Goal: Task Accomplishment & Management: Manage account settings

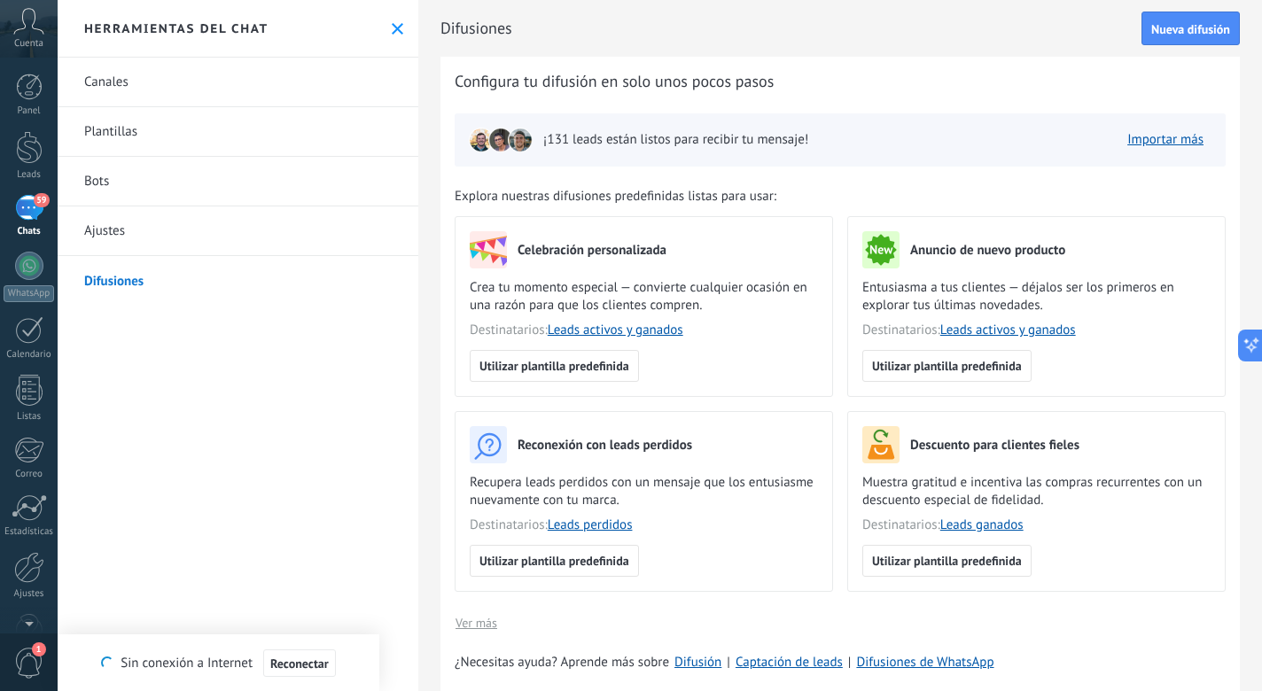
scroll to position [27, 0]
click at [49, 210] on link "59 Chats" at bounding box center [29, 216] width 58 height 43
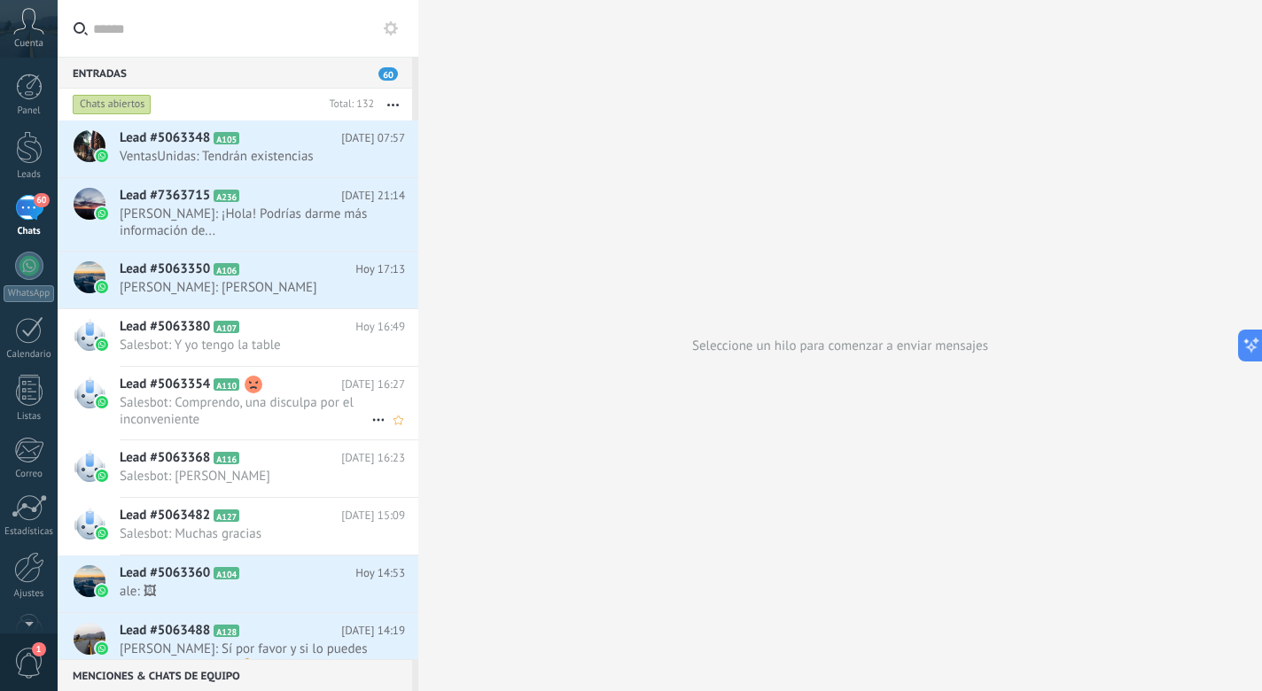
click at [300, 402] on span "Salesbot: Comprendo, una disculpa por el inconveniente" at bounding box center [246, 411] width 252 height 34
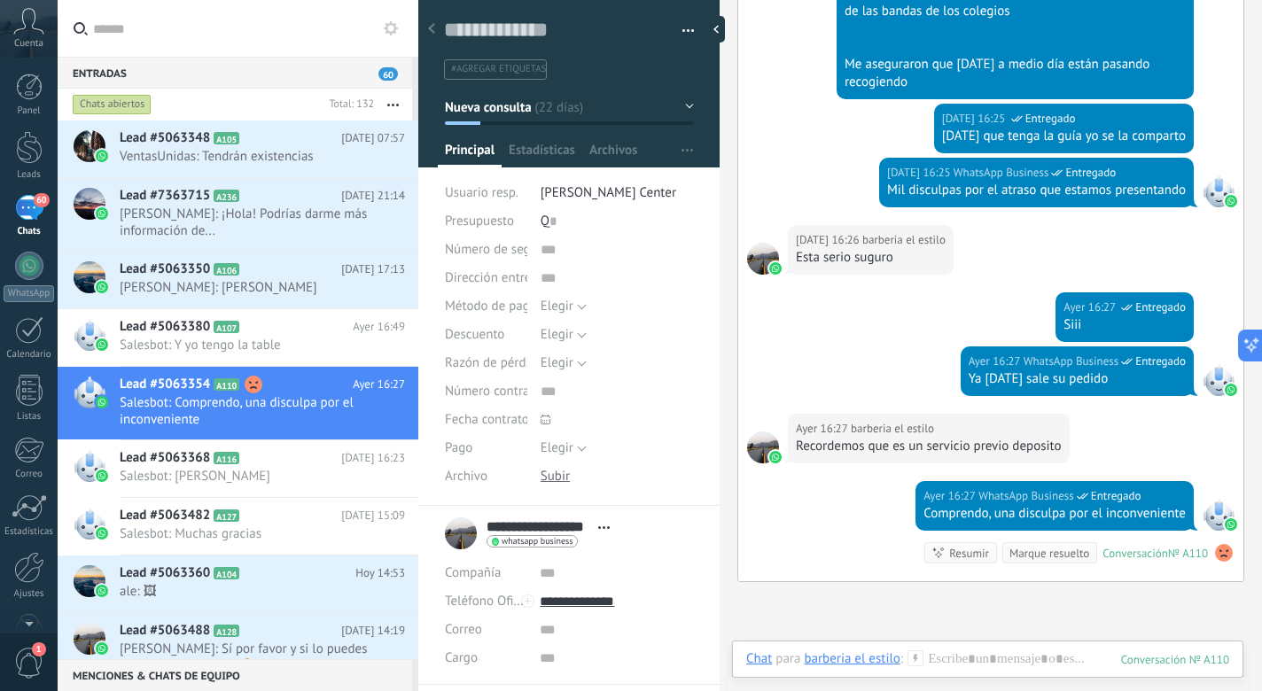
scroll to position [4283, 0]
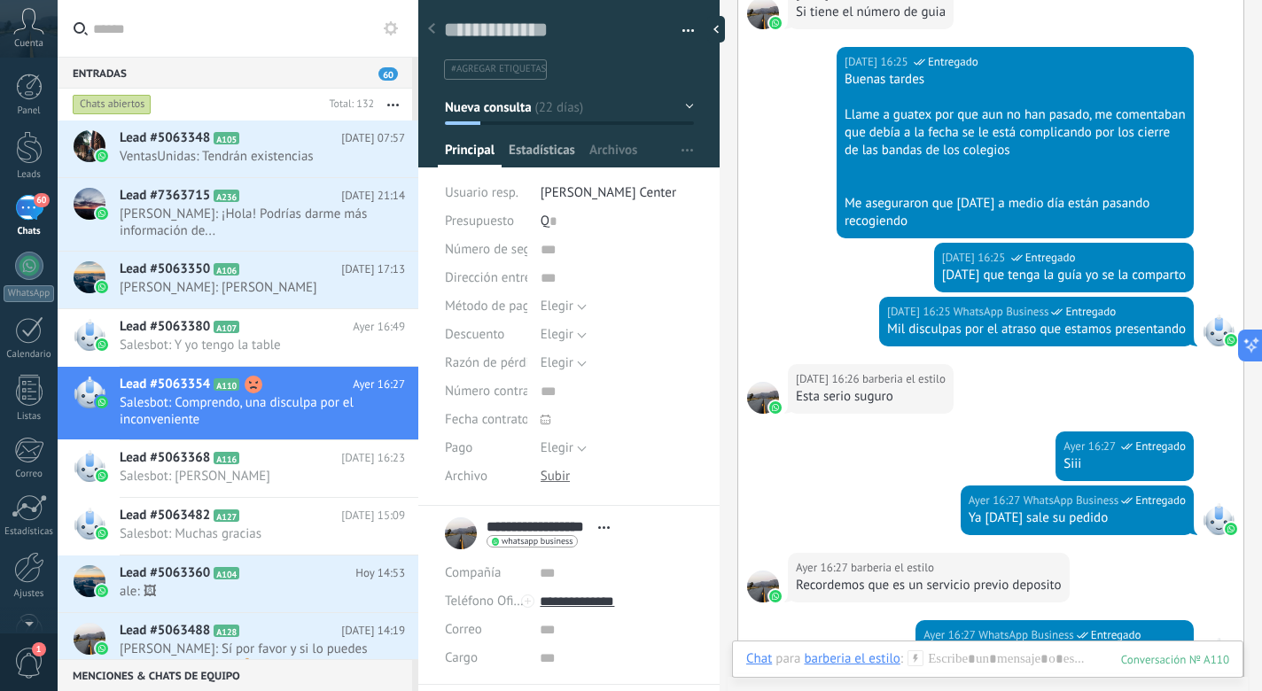
click at [546, 153] on span "Estadísticas" at bounding box center [542, 155] width 66 height 26
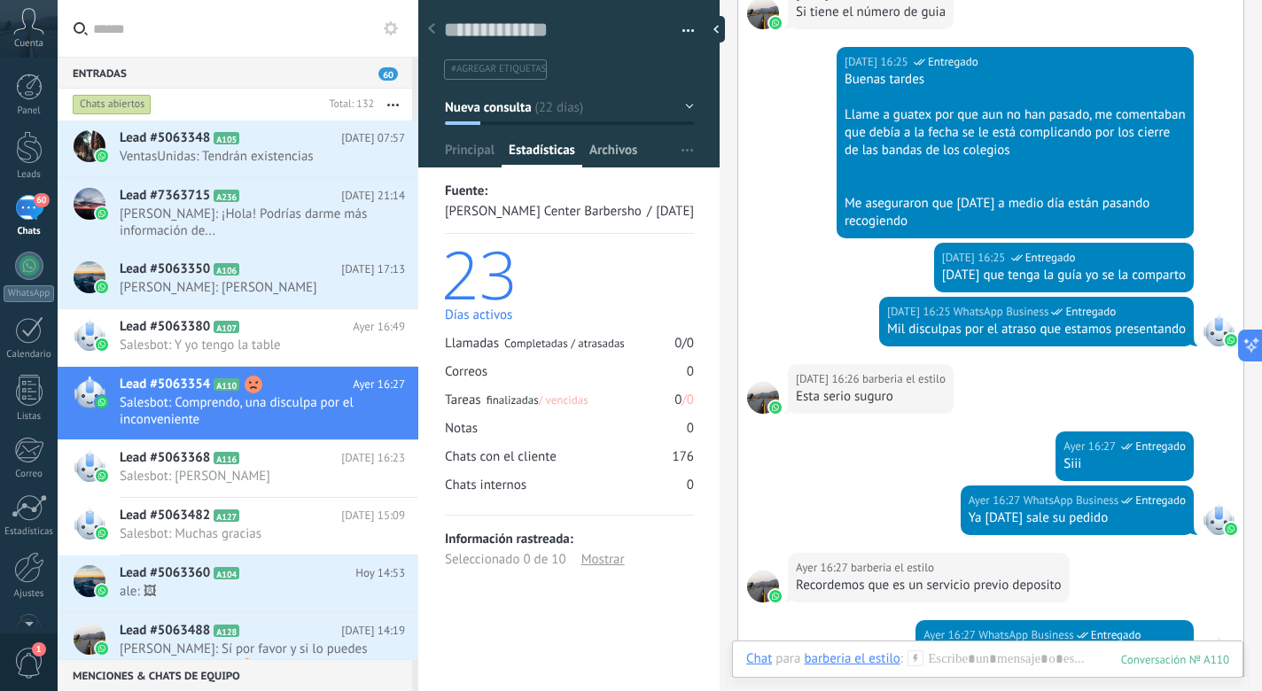
click at [620, 146] on span "Archivos" at bounding box center [613, 155] width 48 height 26
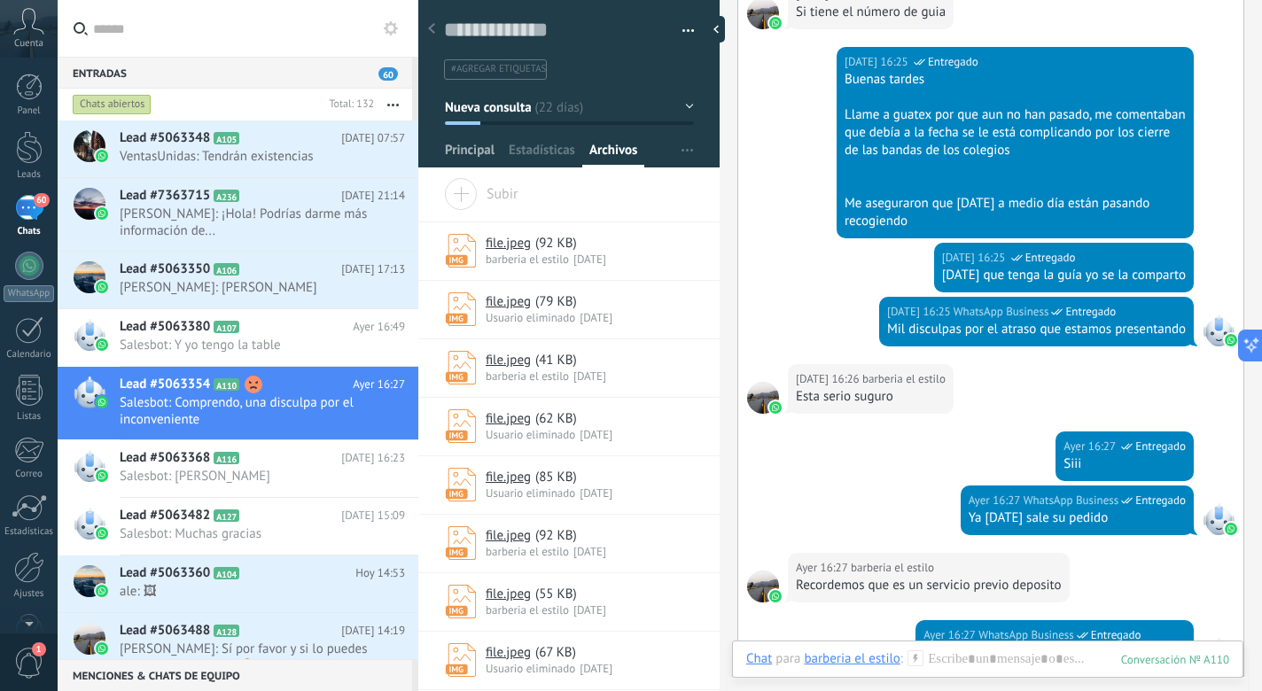
click at [472, 150] on span "Principal" at bounding box center [470, 155] width 50 height 26
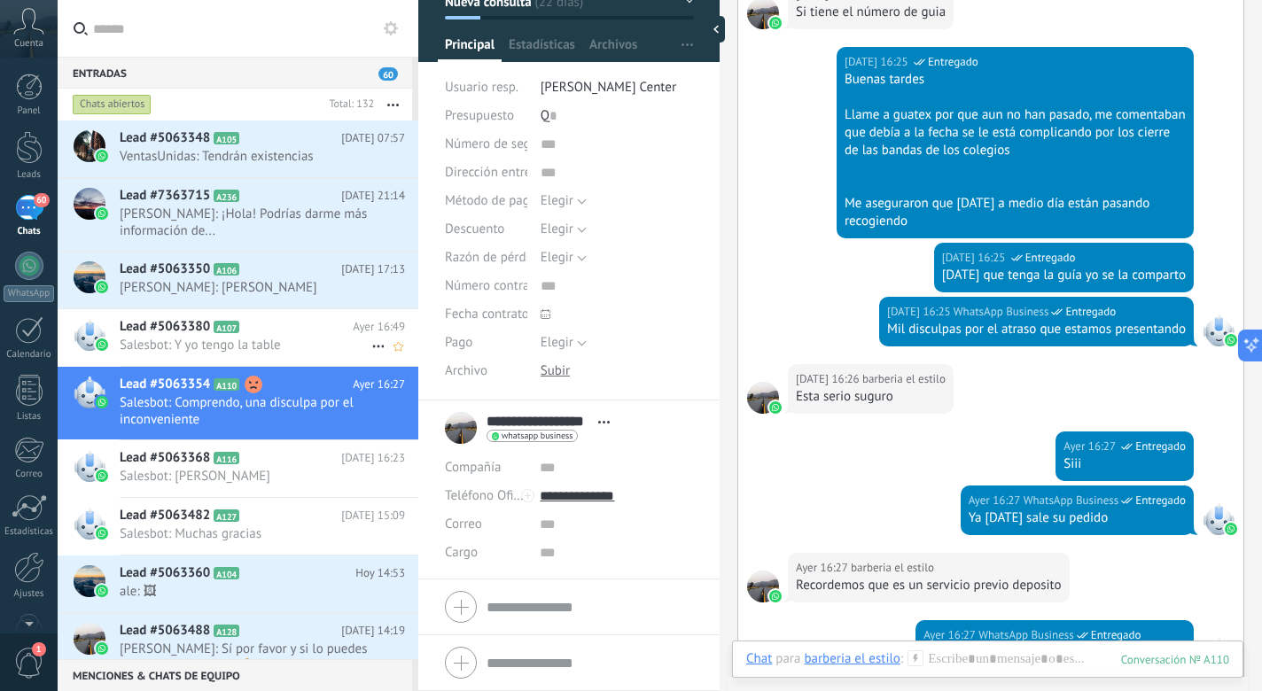
scroll to position [109, 0]
click at [286, 461] on h2 "Lead #5063368 A116" at bounding box center [231, 458] width 222 height 18
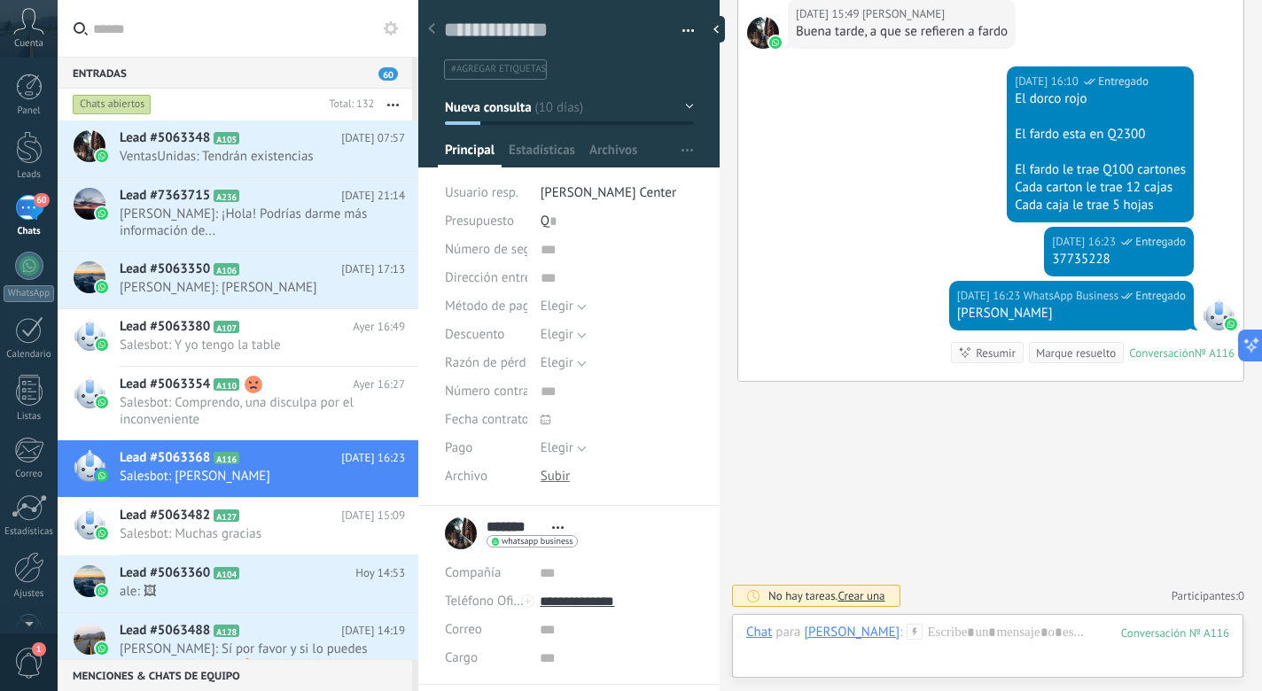
scroll to position [1829, 0]
click at [564, 159] on span "Estadísticas" at bounding box center [542, 155] width 66 height 26
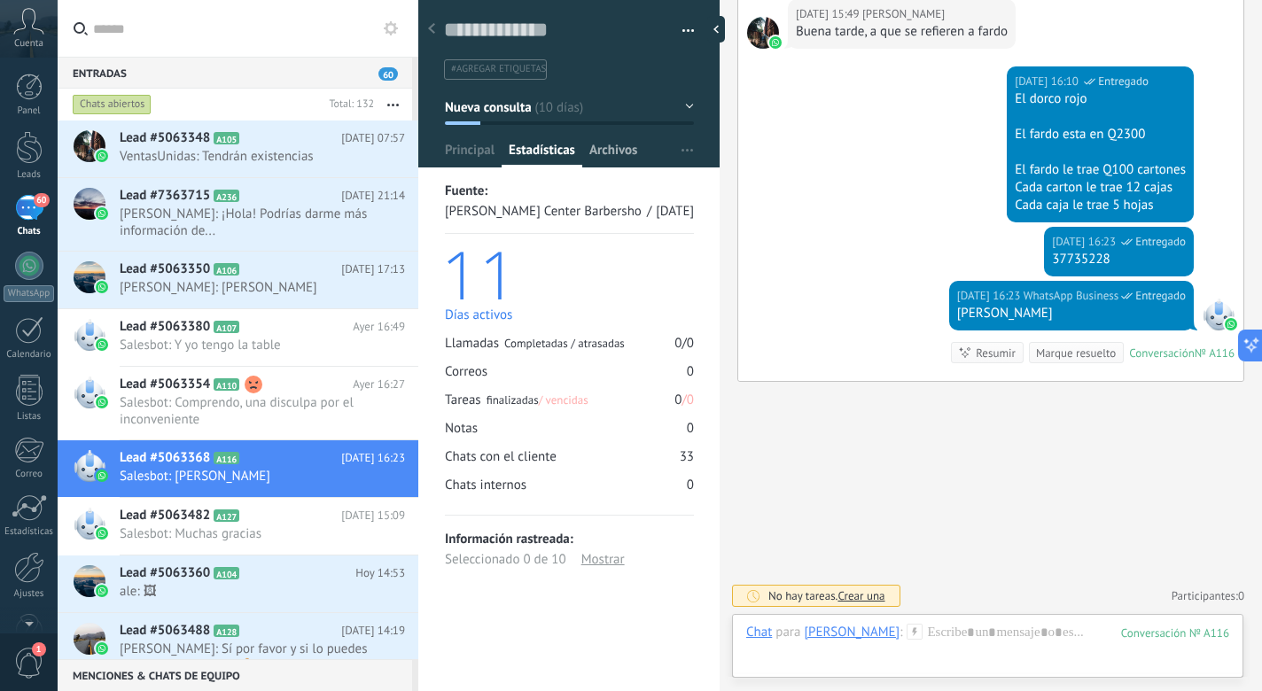
click at [589, 148] on span "Archivos" at bounding box center [613, 155] width 48 height 26
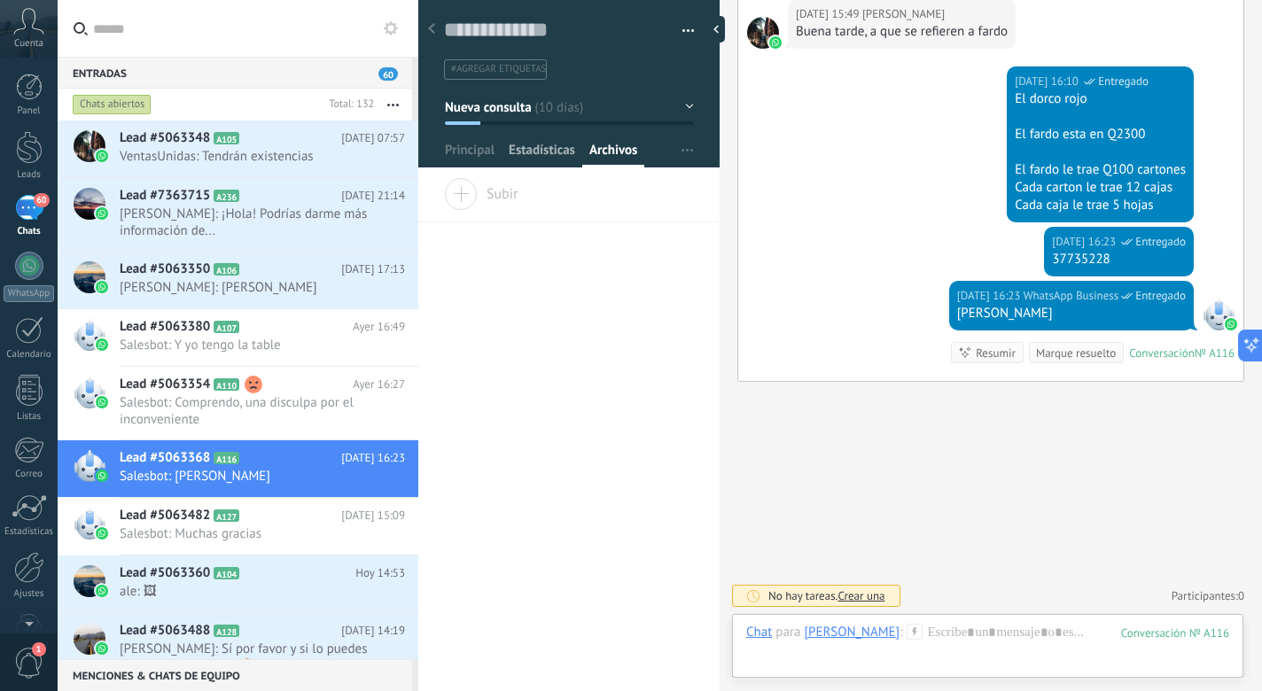
click at [553, 160] on span "Estadísticas" at bounding box center [542, 155] width 66 height 26
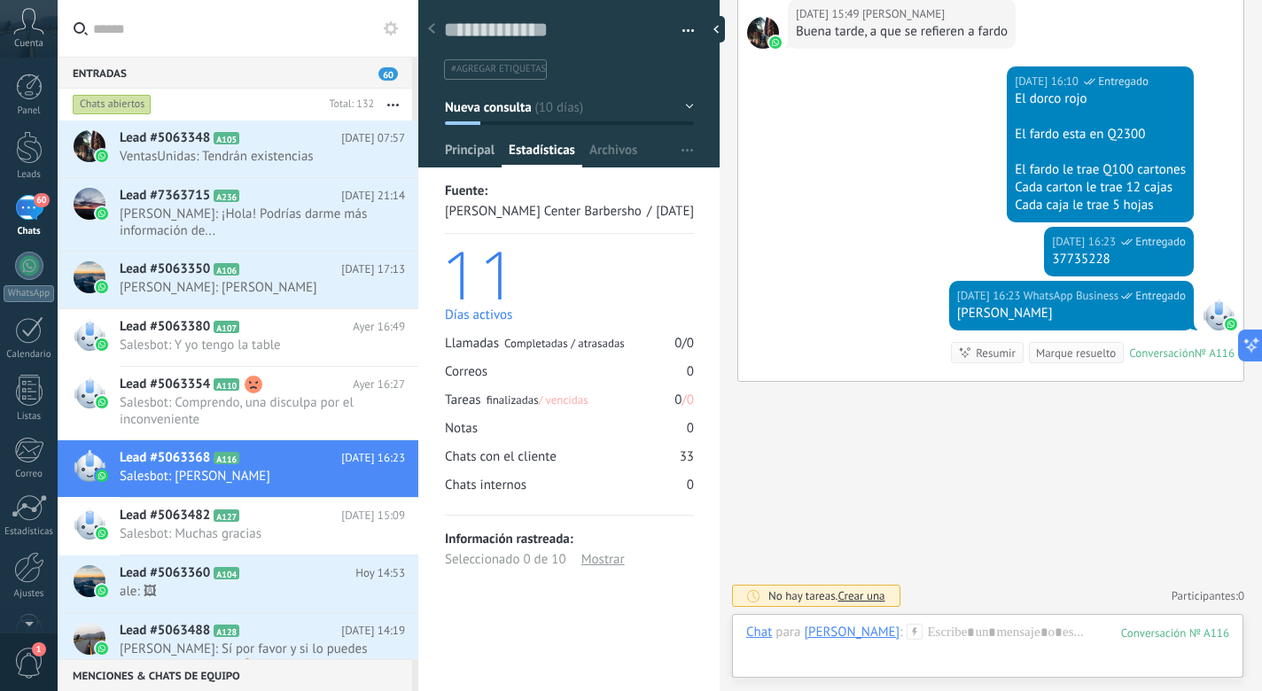
click at [495, 166] on span "Principal" at bounding box center [470, 155] width 50 height 26
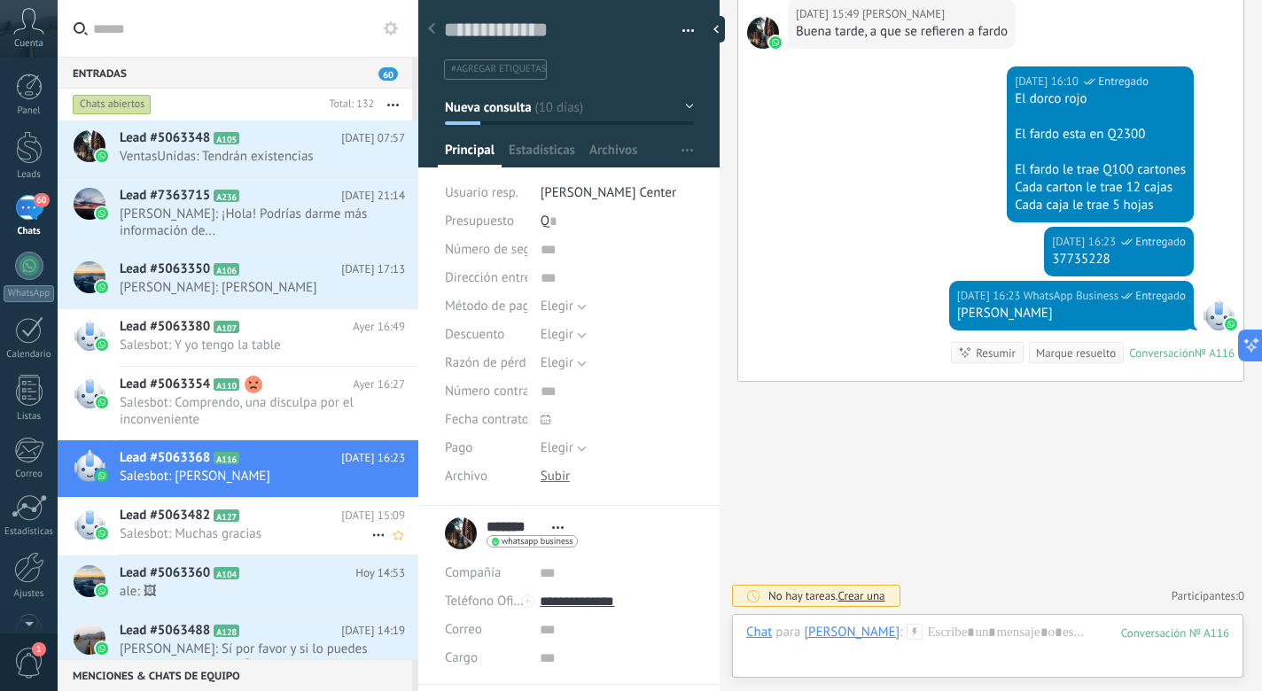
click at [284, 519] on h2 "Lead #5063482 A127" at bounding box center [231, 516] width 222 height 18
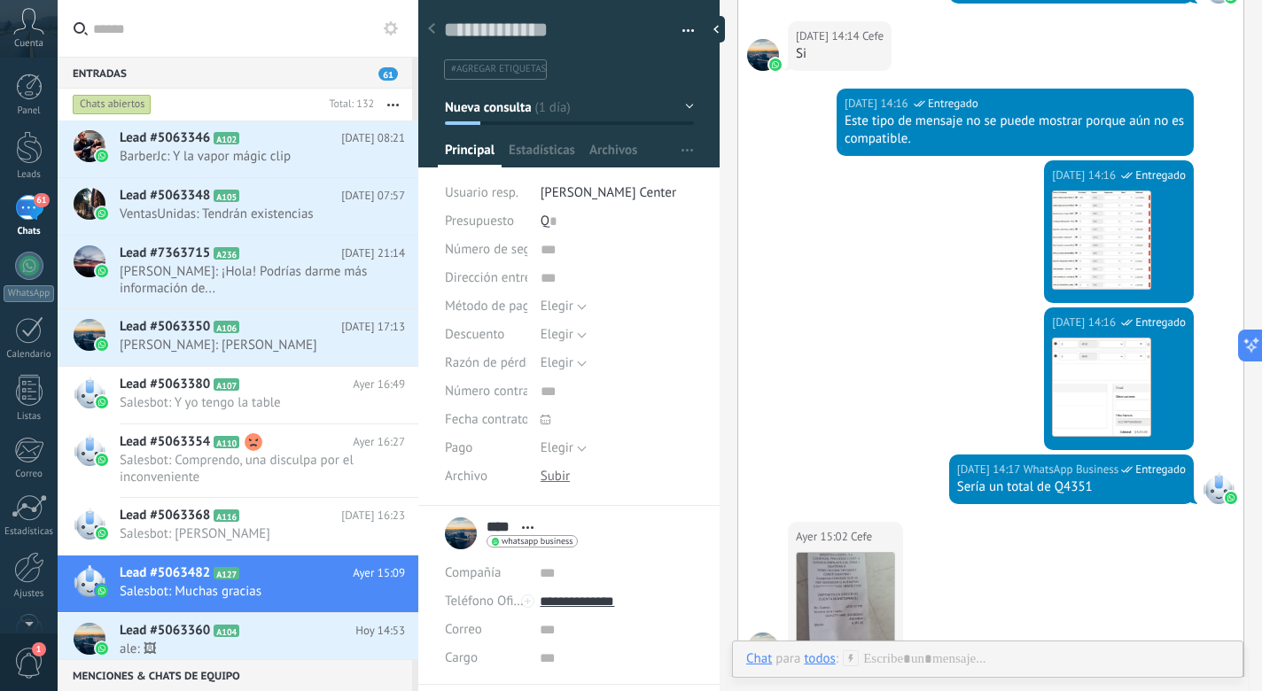
scroll to position [1227, 0]
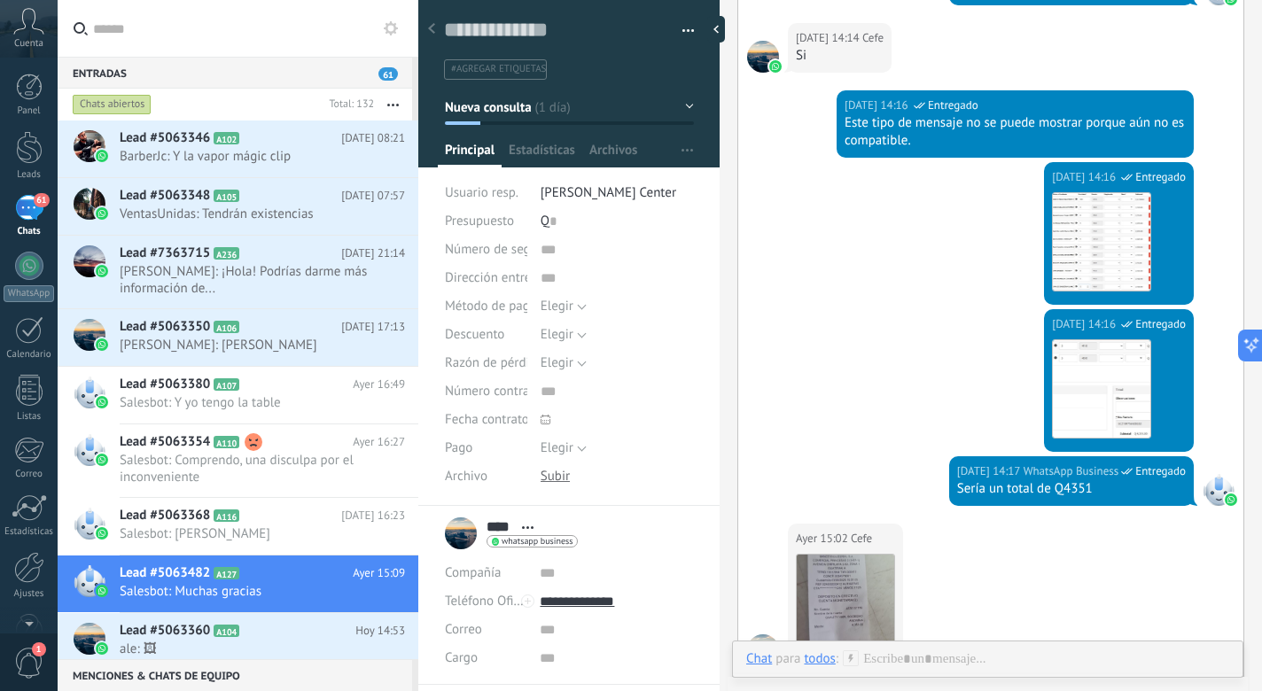
click at [882, 137] on div "Este tipo de mensaje no se puede mostrar porque aún no es compatible." at bounding box center [1015, 131] width 341 height 35
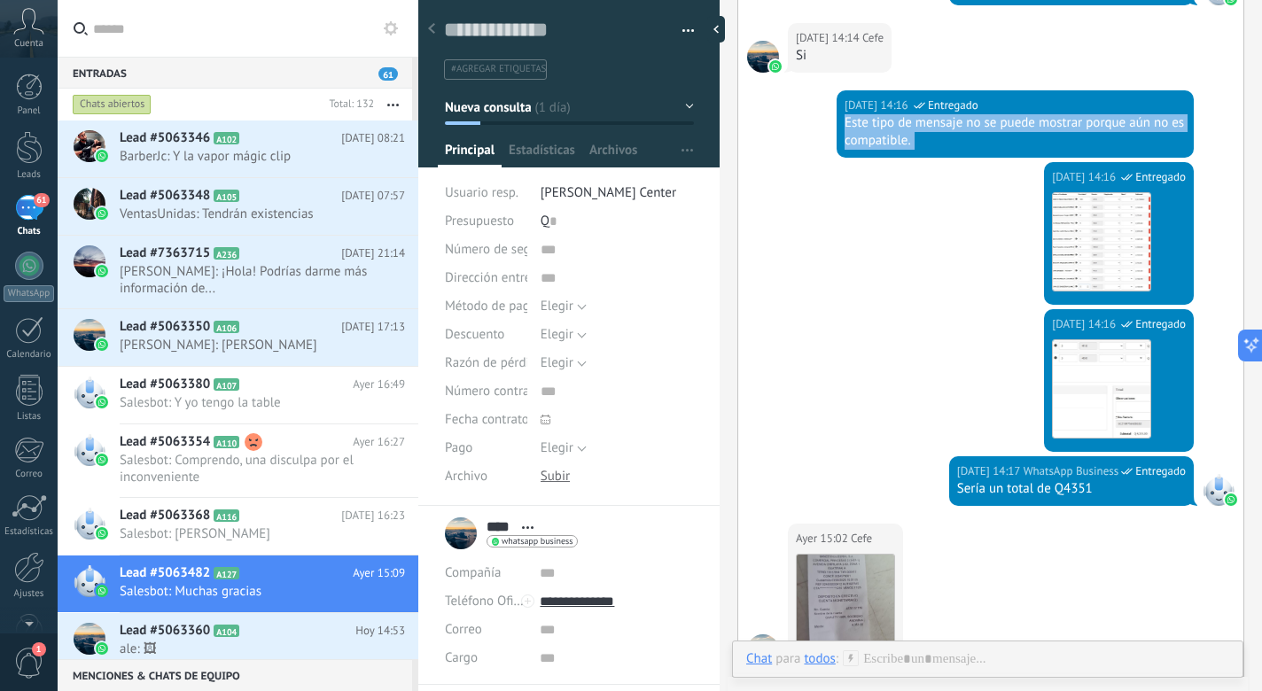
click at [882, 137] on div "Este tipo de mensaje no se puede mostrar porque aún no es compatible." at bounding box center [1015, 131] width 341 height 35
click at [885, 203] on div "Ayer 14:16 WhatsApp Business Entregado Descargar" at bounding box center [990, 235] width 505 height 147
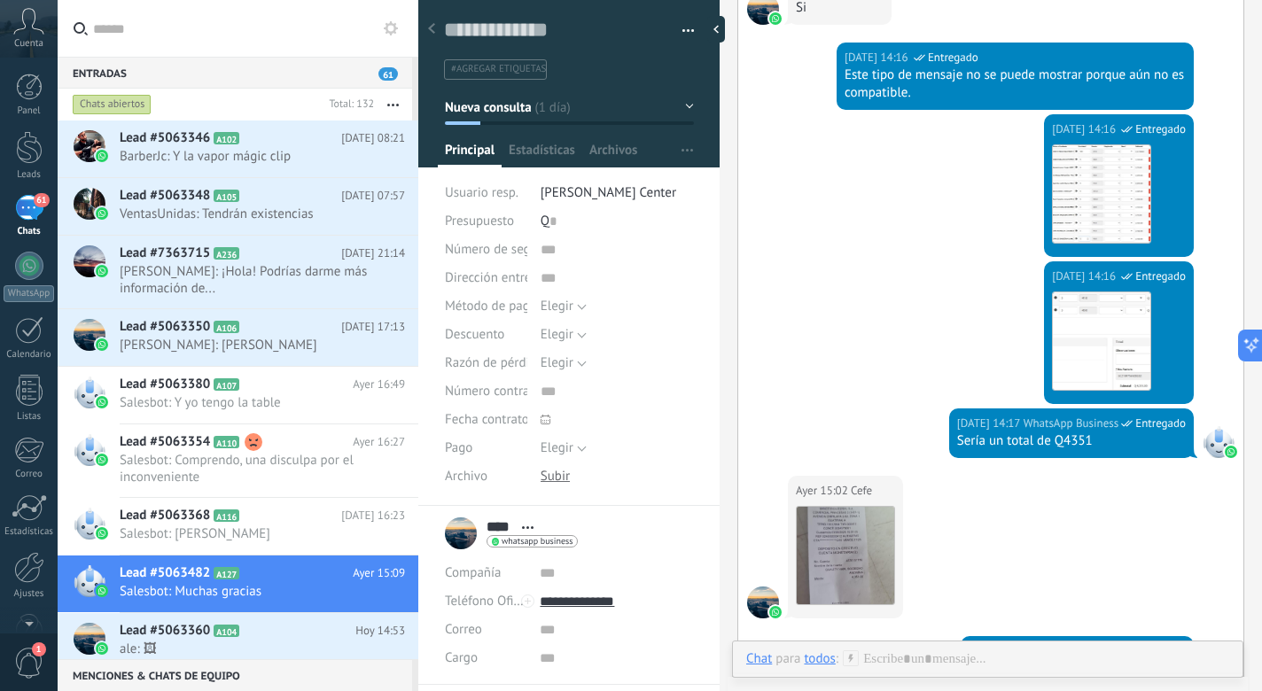
scroll to position [1248, 0]
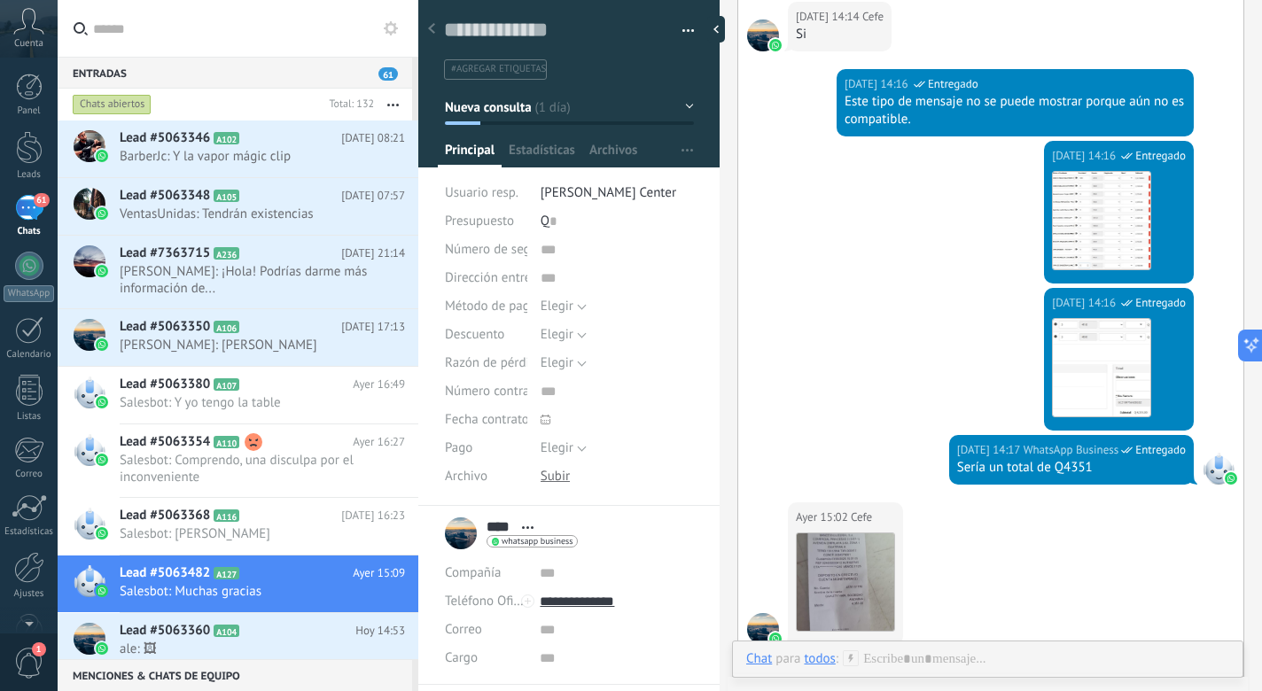
click at [877, 125] on div "Este tipo de mensaje no se puede mostrar porque aún no es compatible." at bounding box center [1015, 110] width 341 height 35
click at [876, 228] on div "Ayer 14:16 WhatsApp Business Entregado Descargar" at bounding box center [990, 214] width 505 height 147
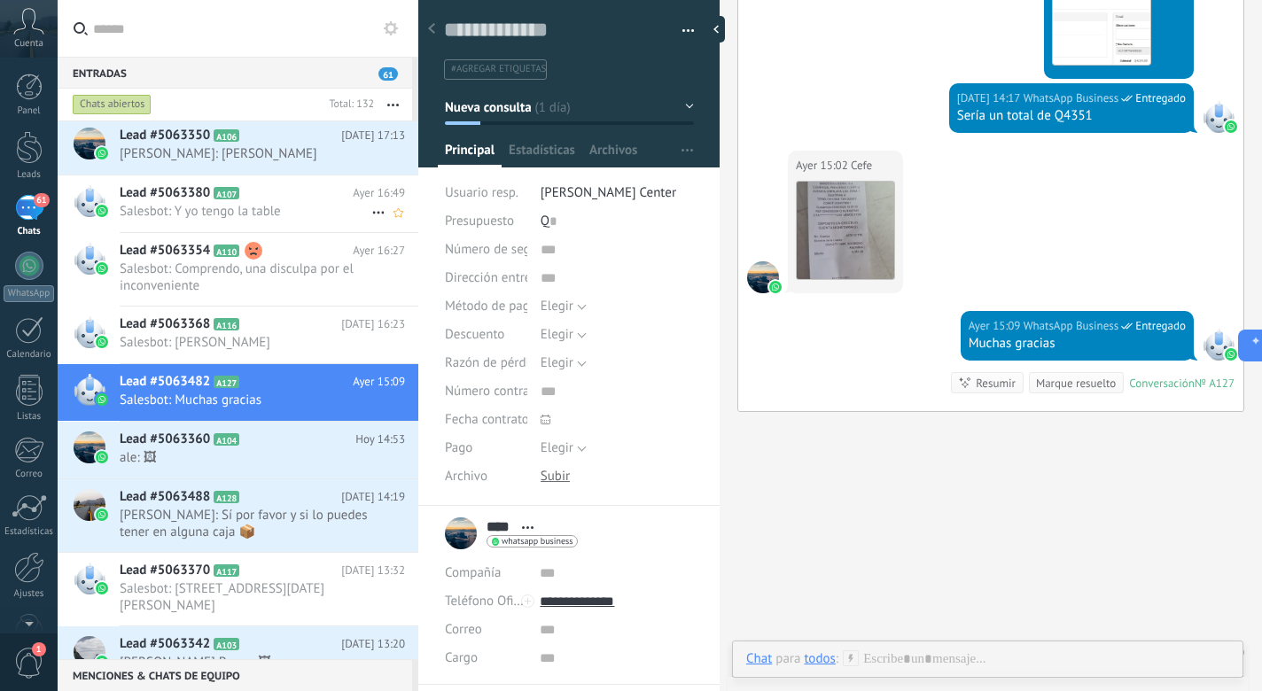
scroll to position [195, 0]
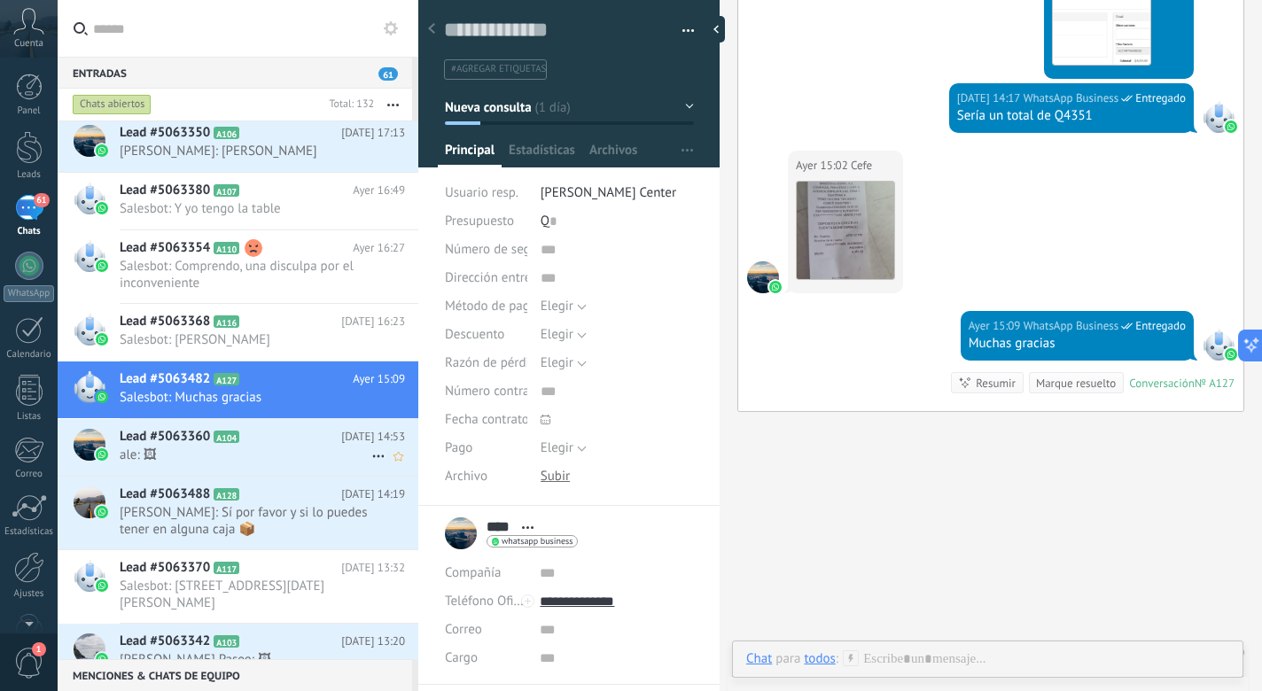
click at [255, 459] on span "ale: 🖼" at bounding box center [246, 455] width 252 height 17
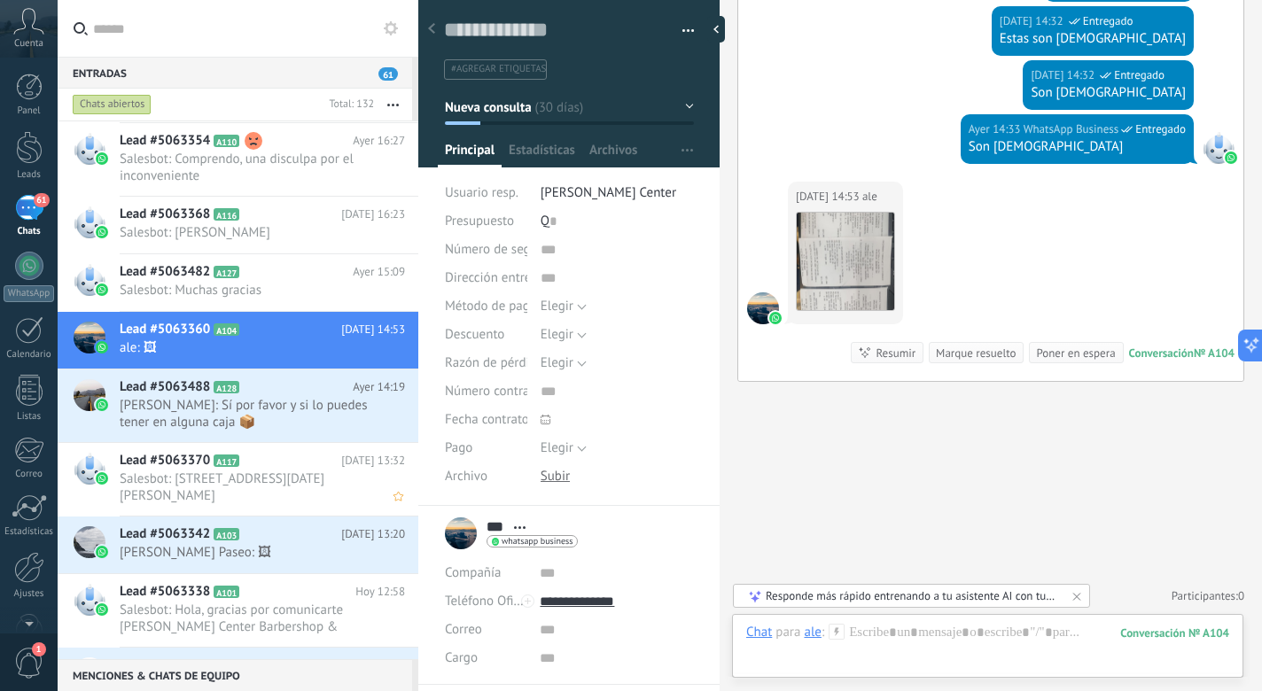
scroll to position [302, 0]
click at [251, 478] on span "Salesbot: [STREET_ADDRESS][DATE][PERSON_NAME]" at bounding box center [246, 488] width 252 height 34
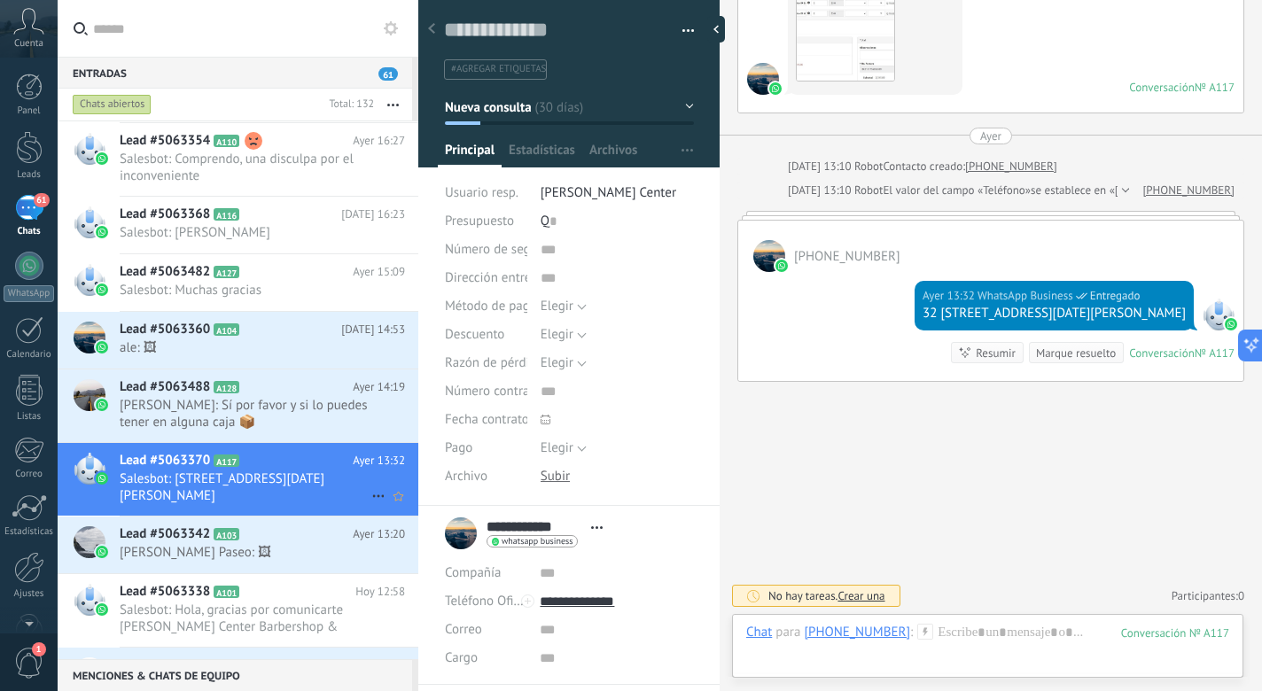
scroll to position [3688, 0]
click at [565, 145] on span "Estadísticas" at bounding box center [542, 155] width 66 height 26
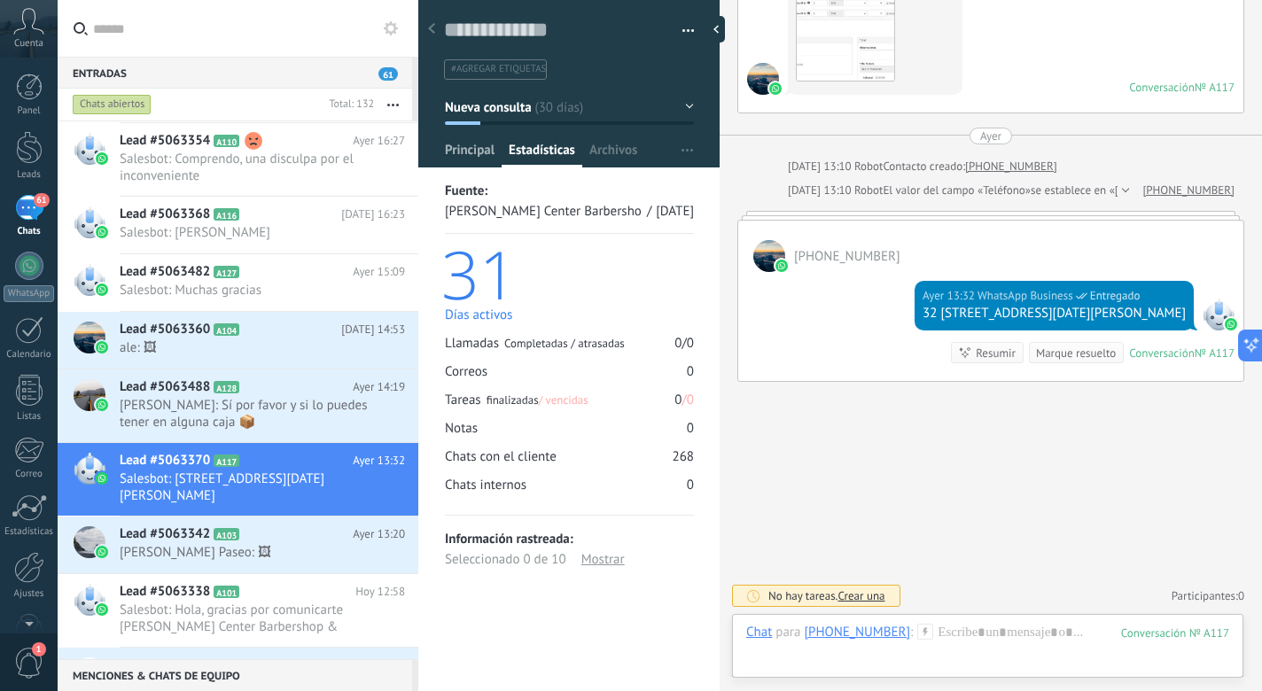
click at [452, 152] on span "Principal" at bounding box center [470, 155] width 50 height 26
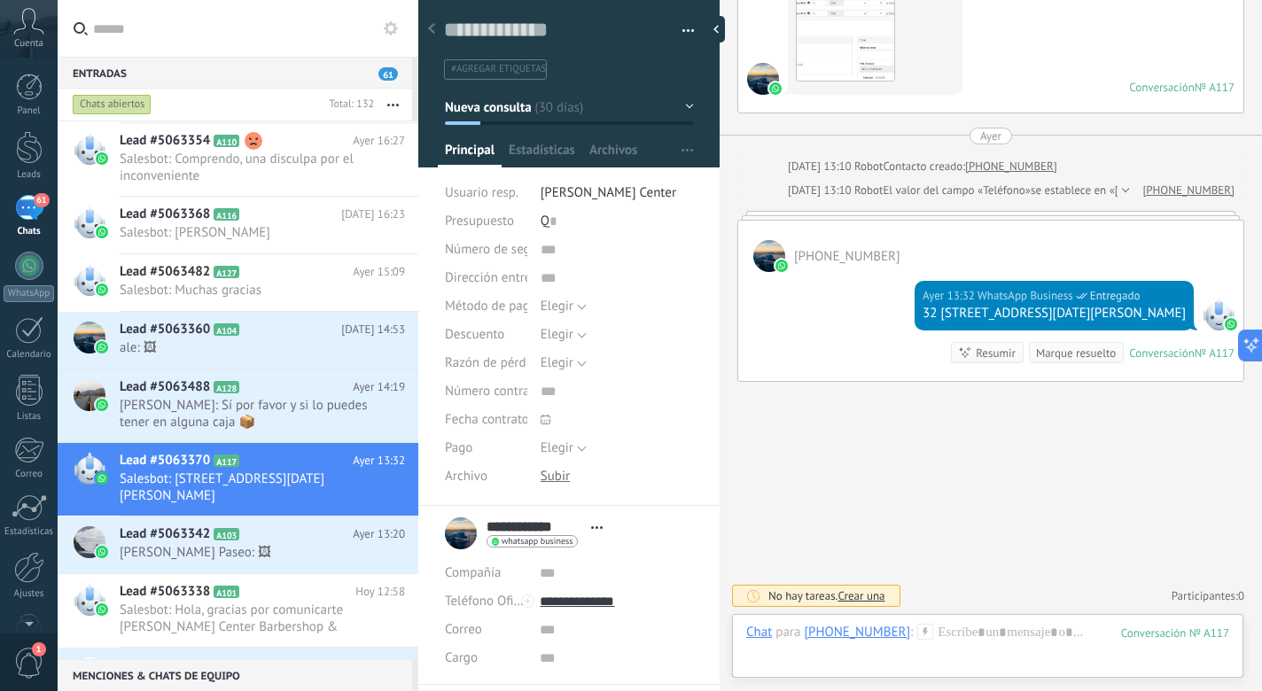
click at [674, 105] on button "Nueva consulta" at bounding box center [569, 107] width 249 height 32
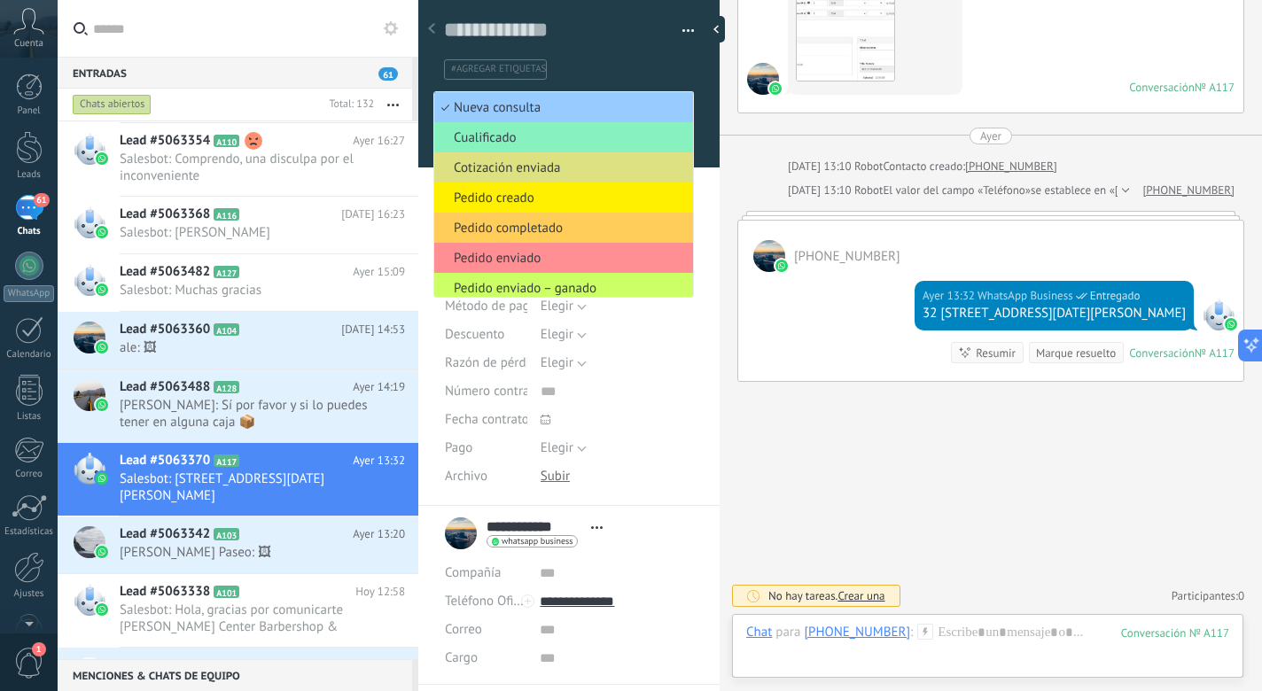
click at [637, 66] on ul "#agregar etiquetas" at bounding box center [565, 70] width 247 height 24
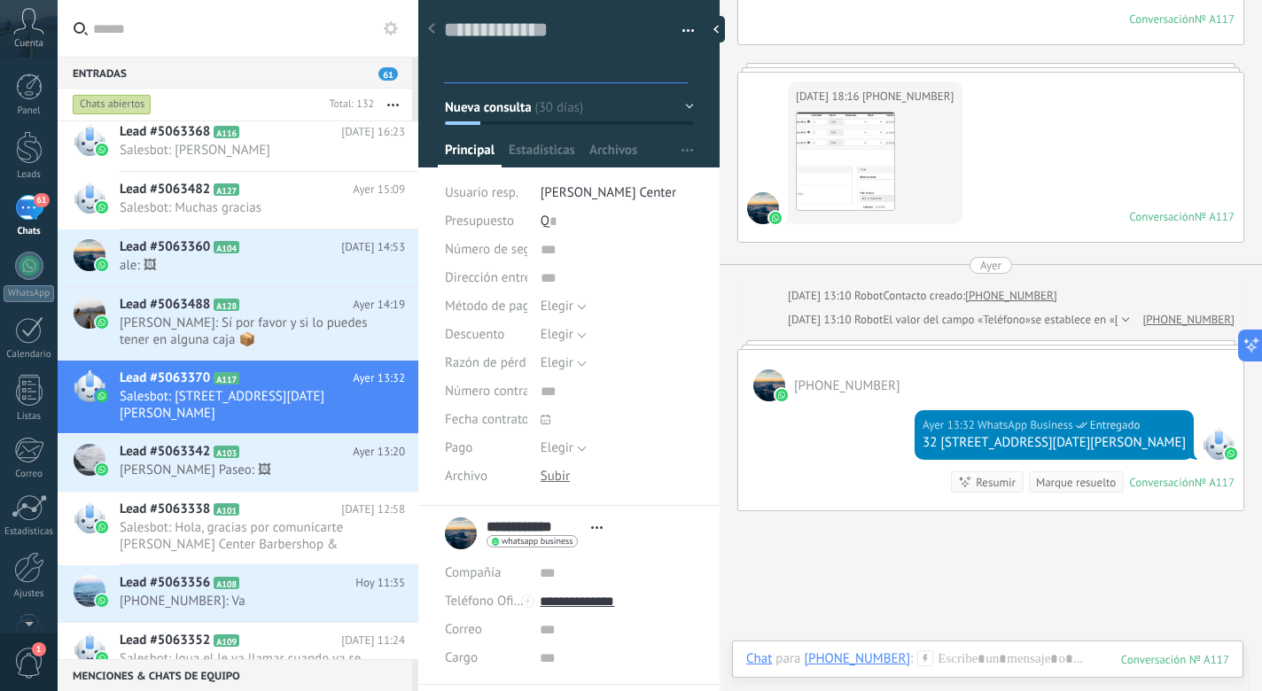
scroll to position [389, 0]
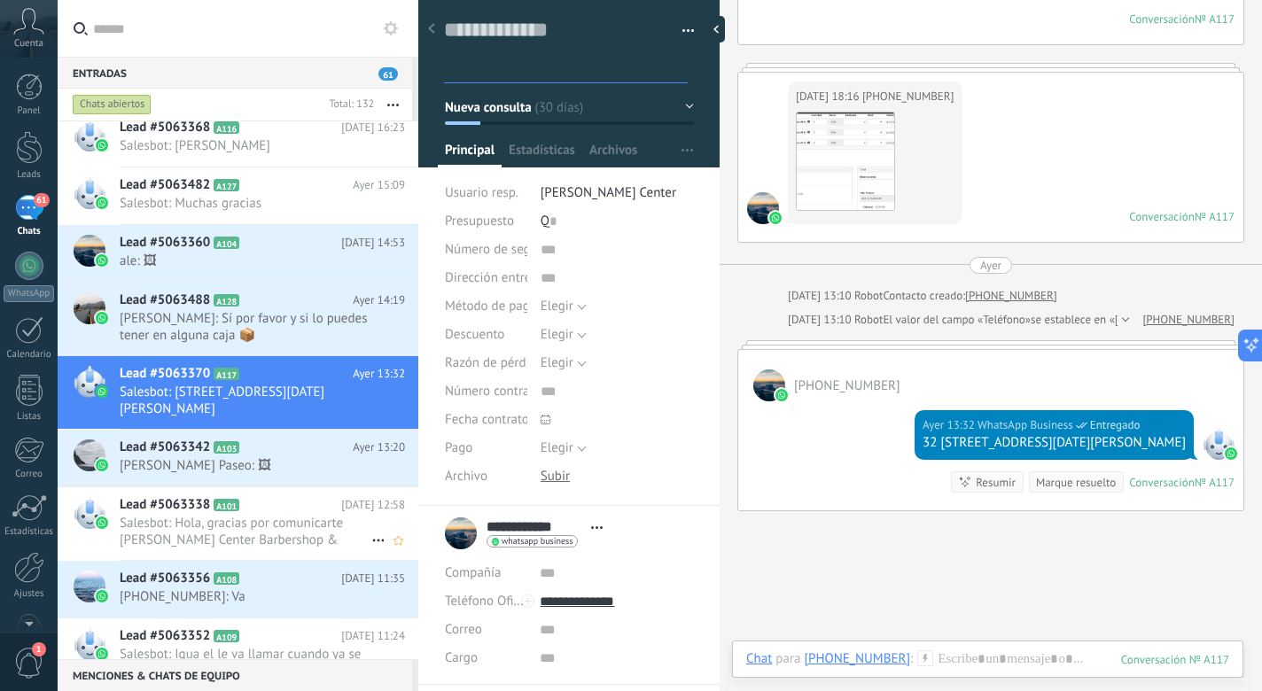
click at [257, 541] on span "Salesbot: Hola, gracias por comunicarte [PERSON_NAME] Center Barbershop & Suppl…" at bounding box center [246, 532] width 252 height 34
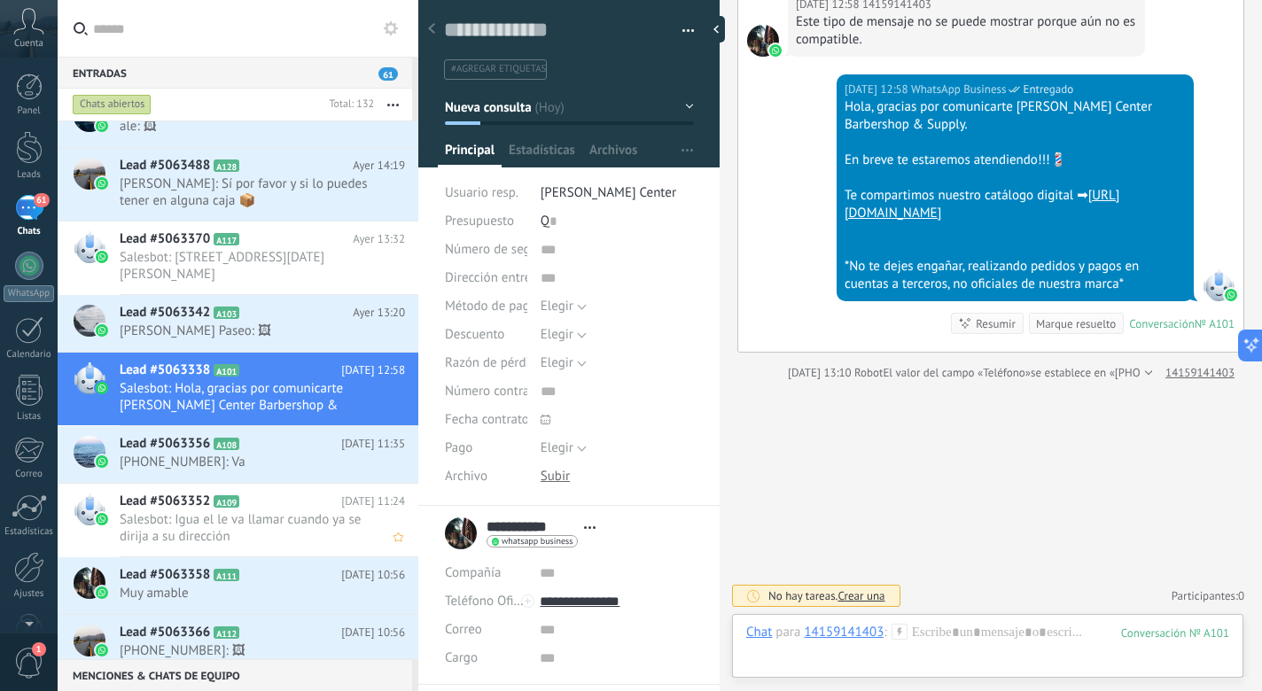
scroll to position [541, 0]
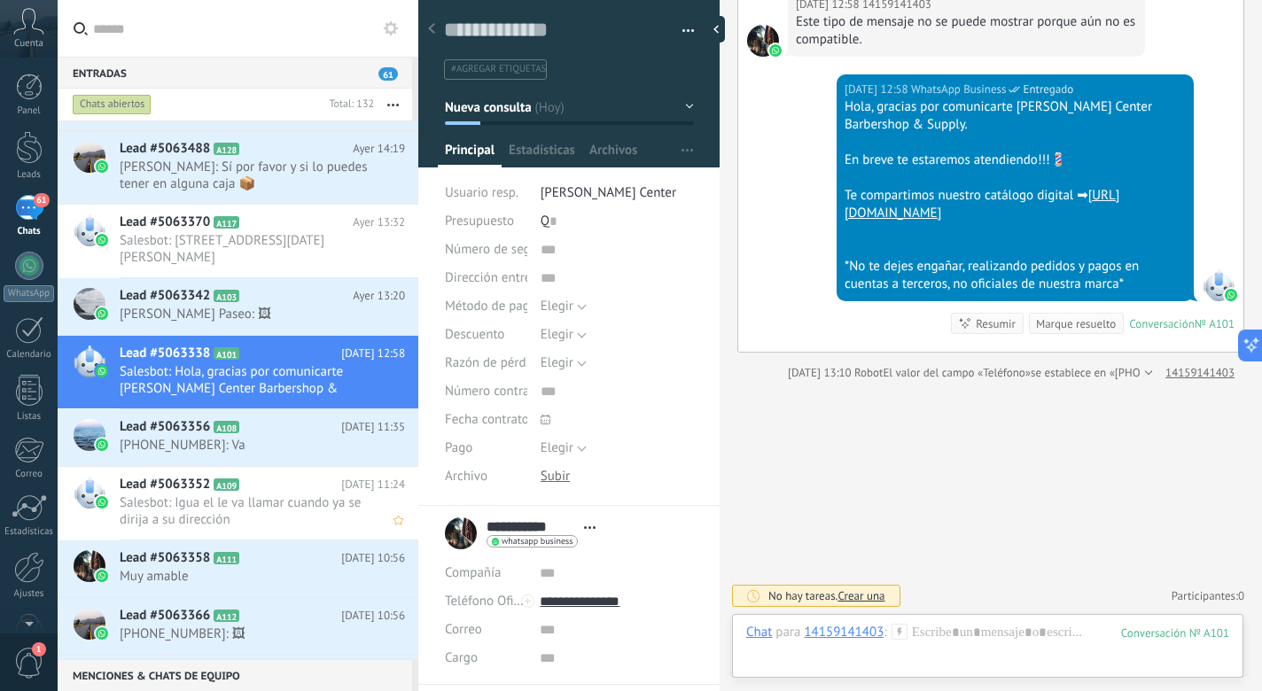
click at [292, 506] on span "Salesbot: Igua el le va llamar cuando ya se dirija a su dirección" at bounding box center [246, 512] width 252 height 34
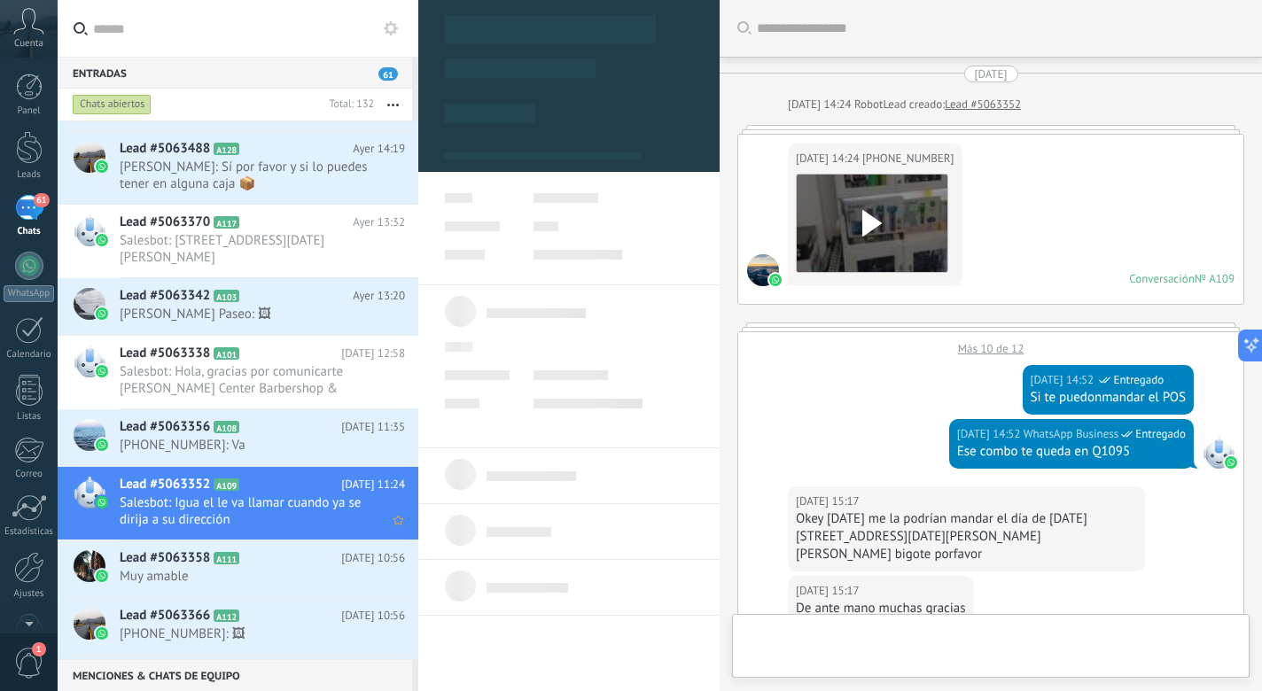
type textarea "**********"
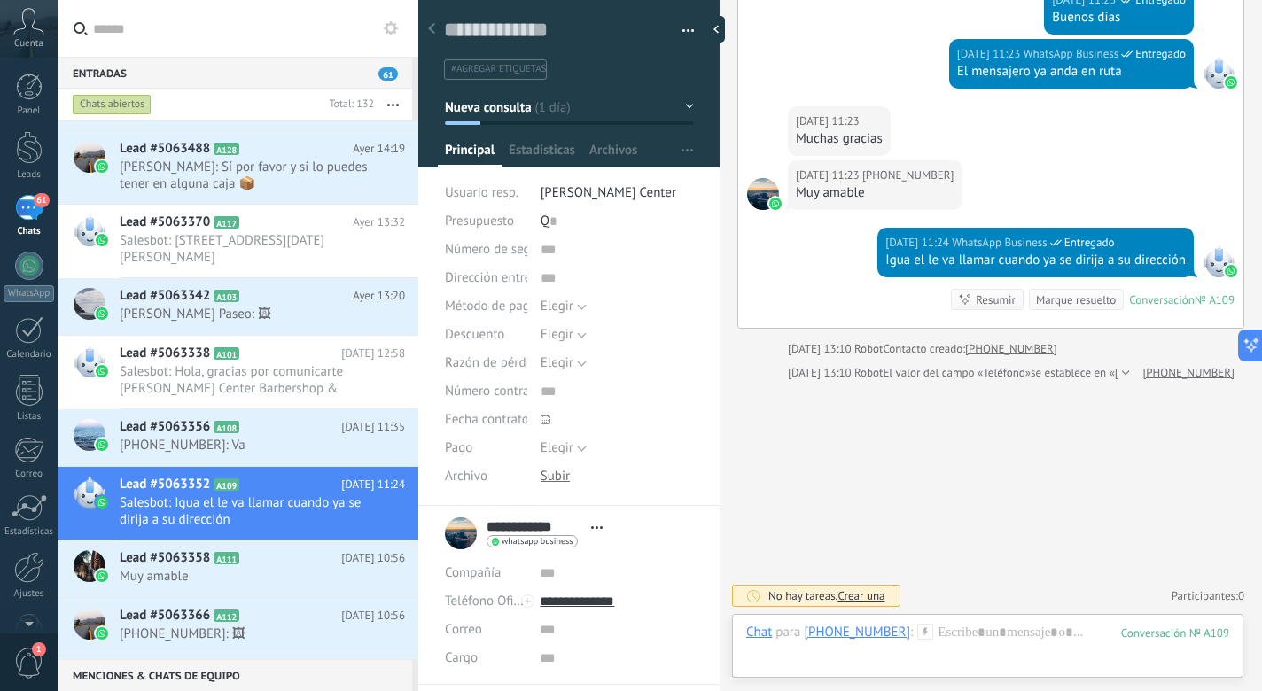
click at [49, 216] on link "61 Chats" at bounding box center [29, 216] width 58 height 43
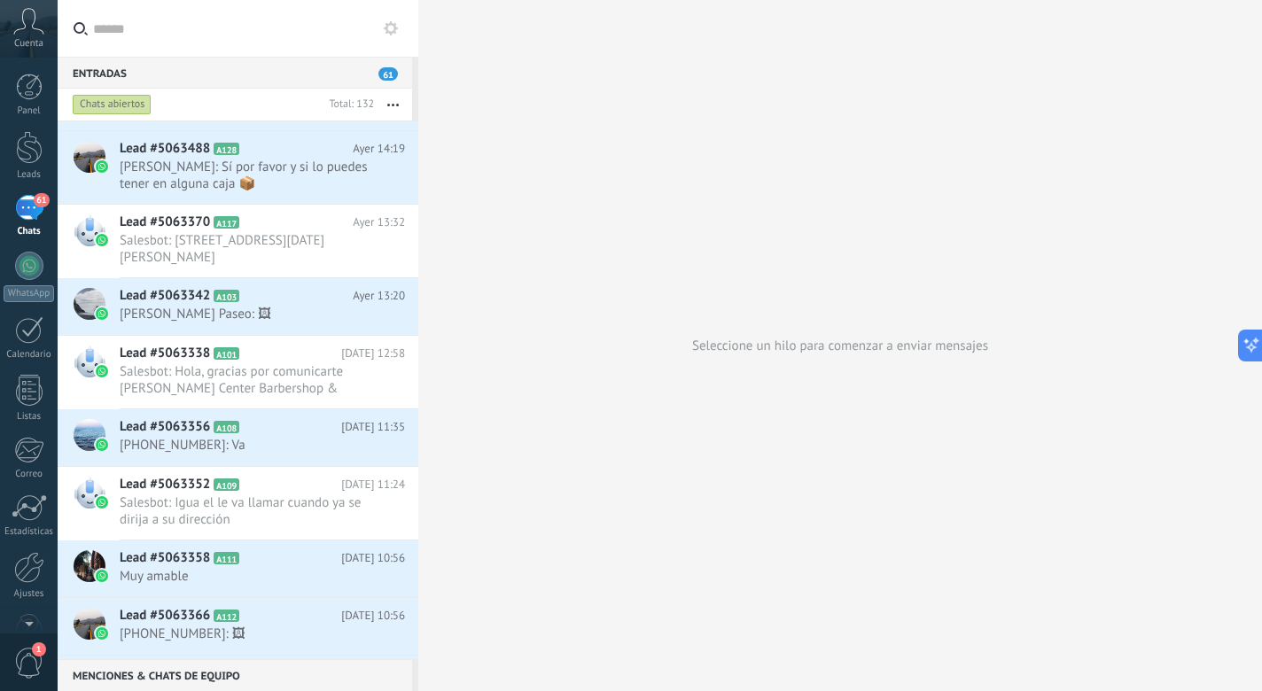
click at [27, 216] on div "61" at bounding box center [29, 208] width 28 height 26
click at [35, 270] on div at bounding box center [29, 266] width 28 height 28
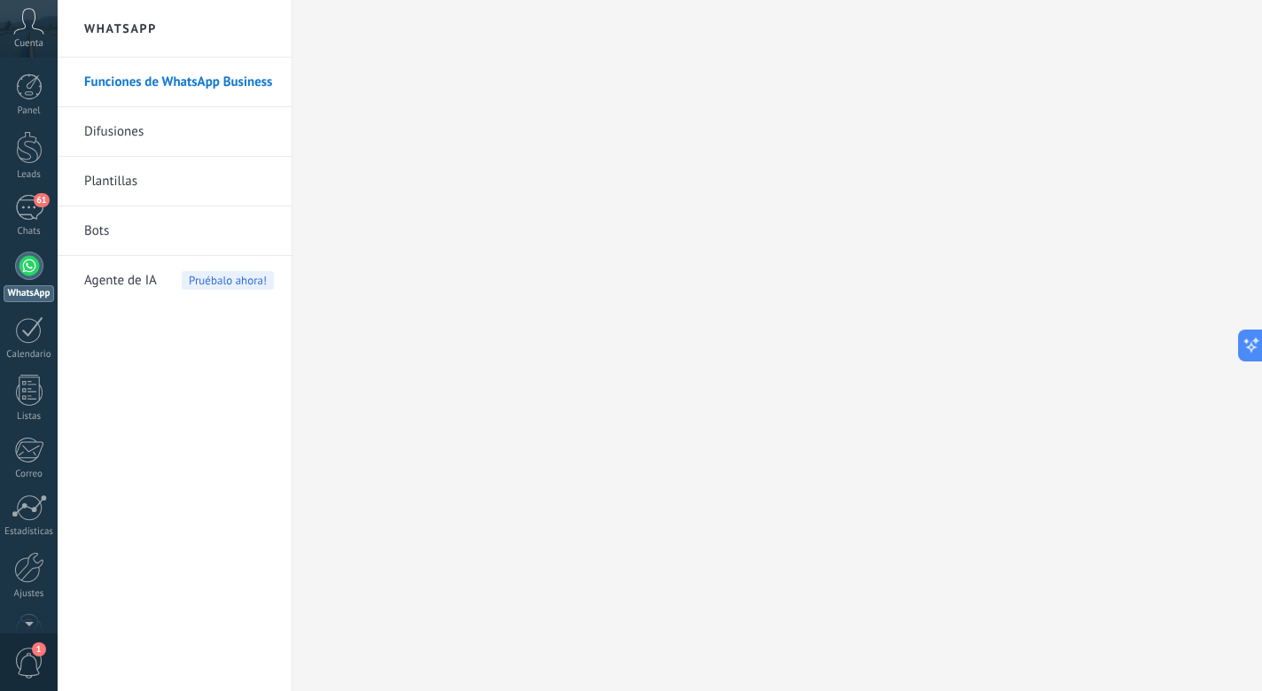
click at [155, 88] on link "Funciones de WhatsApp Business" at bounding box center [179, 83] width 190 height 50
click at [5, 221] on link "59 Chats" at bounding box center [29, 216] width 58 height 43
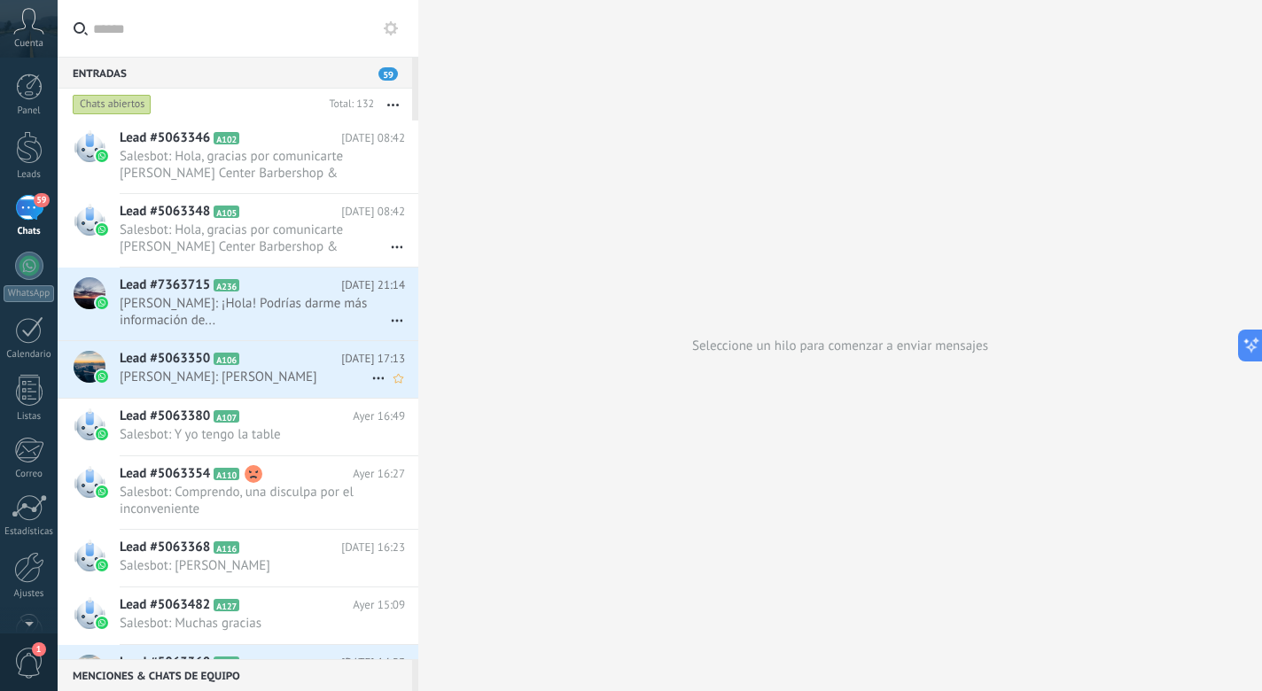
click at [237, 362] on span "A106" at bounding box center [227, 359] width 26 height 12
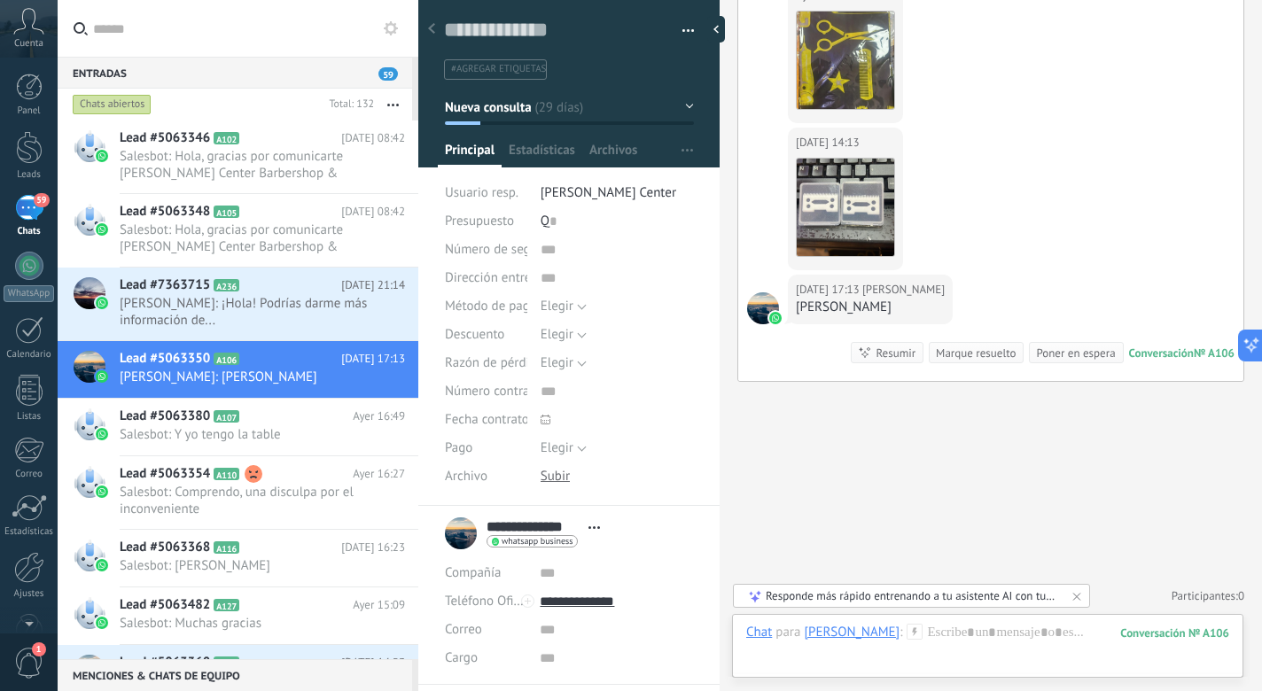
scroll to position [7669, 0]
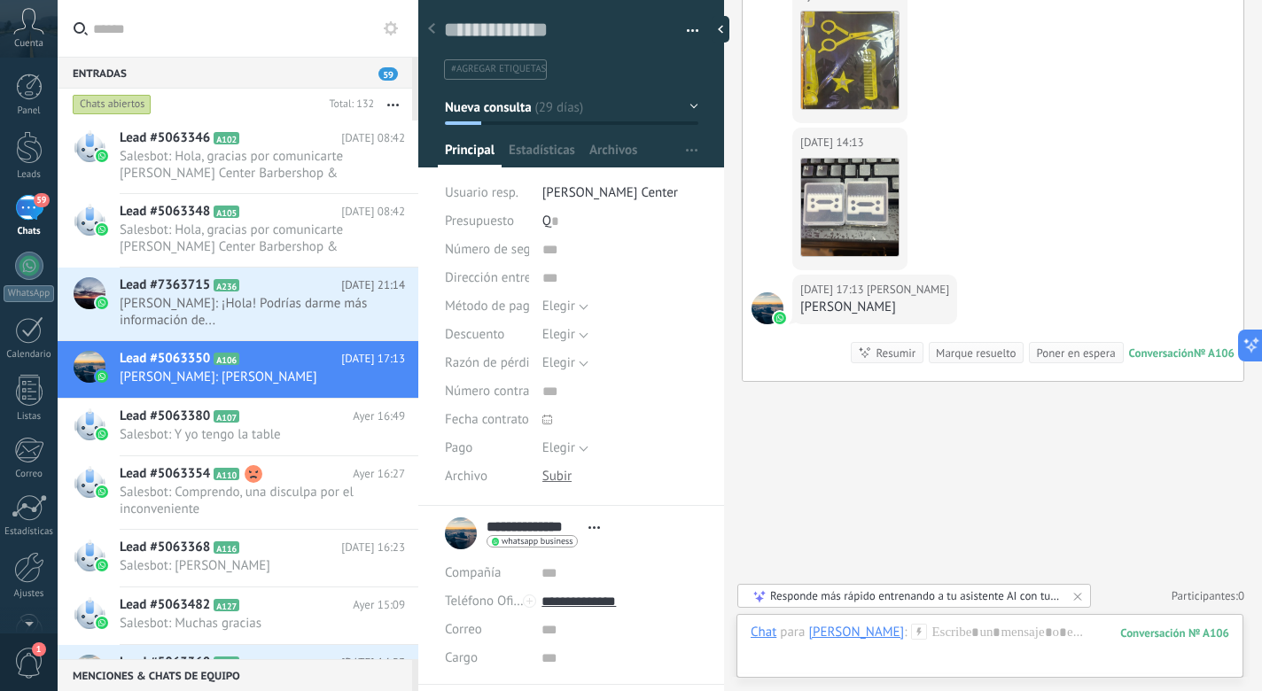
click at [724, 573] on div at bounding box center [724, 345] width 0 height 691
type textarea "**********"
